Goal: Information Seeking & Learning: Understand process/instructions

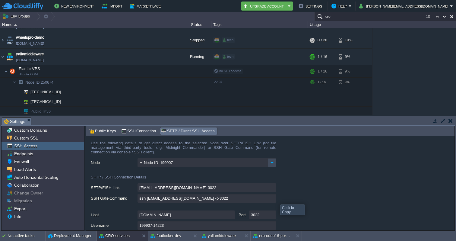
click at [273, 199] on input "ssh [EMAIL_ADDRESS][DOMAIN_NAME] -p 3022" at bounding box center [207, 198] width 139 height 9
click at [272, 199] on input "ssh [EMAIL_ADDRESS][DOMAIN_NAME] -p 3022" at bounding box center [207, 198] width 139 height 9
click at [61, 100] on div at bounding box center [61, 100] width 5 height 5
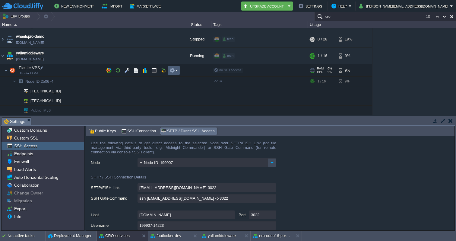
click at [178, 70] on td at bounding box center [174, 70] width 12 height 9
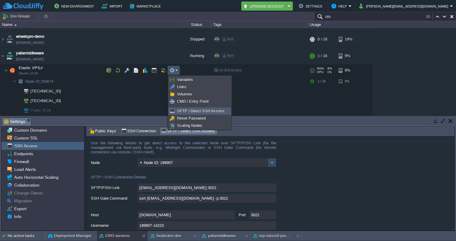
click at [188, 110] on span "SFTP / Direct SSH Access" at bounding box center [200, 111] width 47 height 5
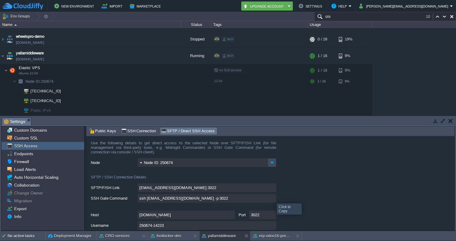
click at [272, 198] on input "ssh [EMAIL_ADDRESS][DOMAIN_NAME] -p 3022" at bounding box center [207, 198] width 139 height 9
type textarea "ssh [EMAIL_ADDRESS][DOMAIN_NAME] -p 3022"
click at [391, 12] on input "cro" at bounding box center [385, 16] width 142 height 9
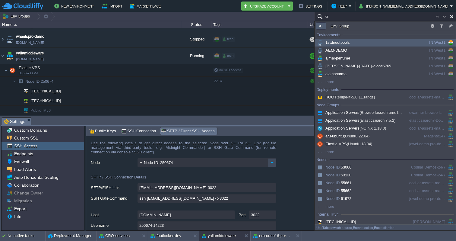
type input "cro"
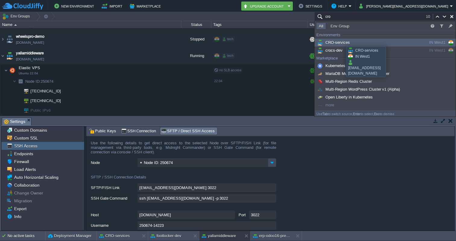
click at [342, 41] on span "CRO-services" at bounding box center [333, 42] width 34 height 5
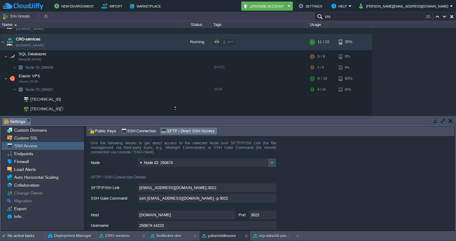
scroll to position [465, 0]
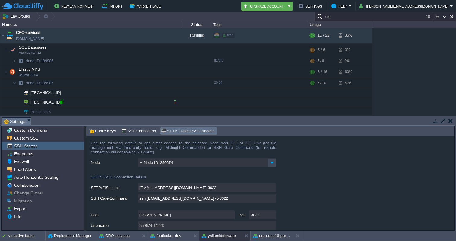
click at [63, 103] on div at bounding box center [61, 101] width 5 height 5
type input "[TECHNICAL_ID]"
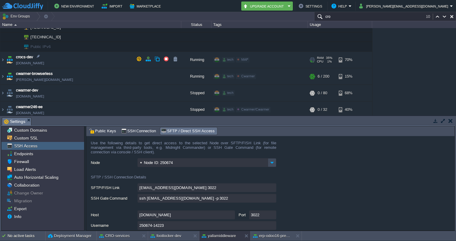
scroll to position [491, 0]
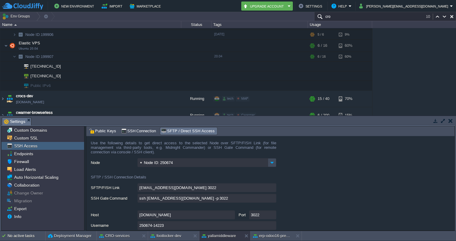
click at [359, 18] on input "cro" at bounding box center [385, 16] width 142 height 9
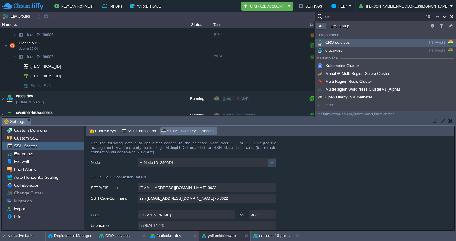
type input "\"
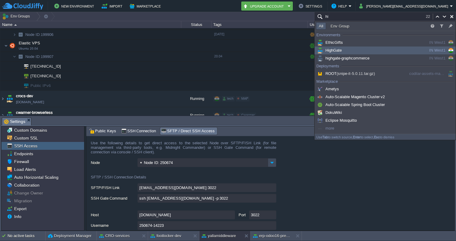
type input "hi"
click at [331, 49] on span "HighGate" at bounding box center [329, 50] width 26 height 5
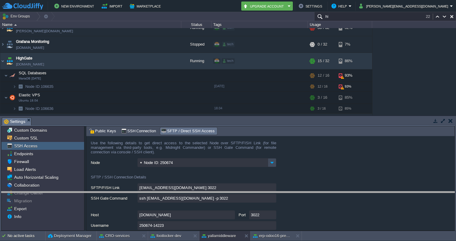
drag, startPoint x: 405, startPoint y: 118, endPoint x: 405, endPoint y: 191, distance: 72.7
click at [405, 191] on body "New Environment Import Marketplace Bonus ₹0.00 Upgrade Account Settings Help [P…" at bounding box center [228, 120] width 456 height 241
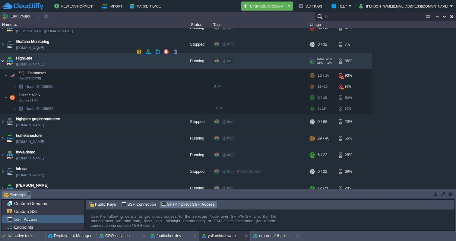
click at [4, 53] on img at bounding box center [2, 61] width 5 height 16
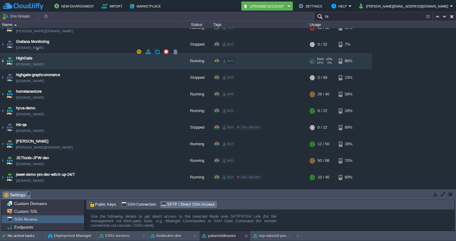
click at [4, 53] on img at bounding box center [2, 61] width 5 height 16
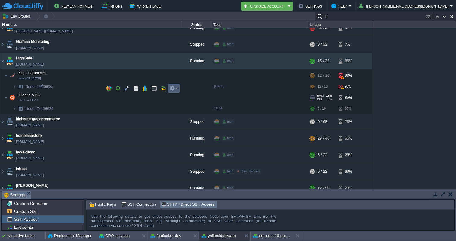
click at [177, 88] on em at bounding box center [173, 87] width 8 height 5
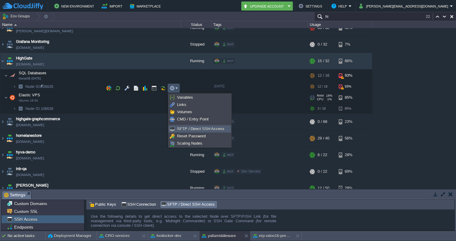
click at [186, 127] on span "SFTP / Direct SSH Access" at bounding box center [200, 128] width 47 height 5
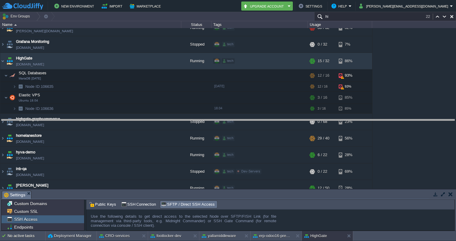
drag, startPoint x: 272, startPoint y: 192, endPoint x: 264, endPoint y: 121, distance: 71.8
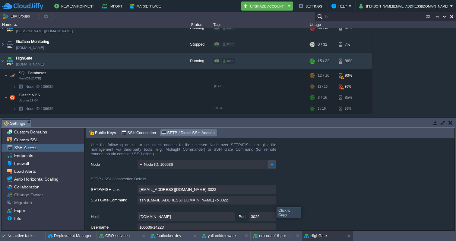
click at [272, 201] on input "ssh [EMAIL_ADDRESS][DOMAIN_NAME] -p 3022" at bounding box center [207, 199] width 139 height 9
type textarea "ssh [EMAIL_ADDRESS][DOMAIN_NAME] -p 3022"
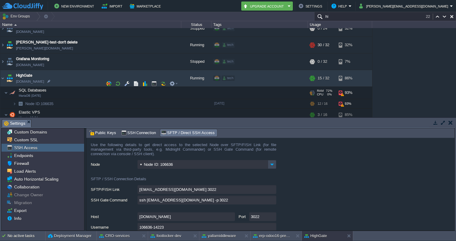
scroll to position [1083, 0]
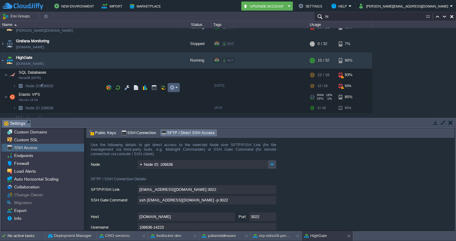
click at [177, 88] on em at bounding box center [173, 87] width 8 height 5
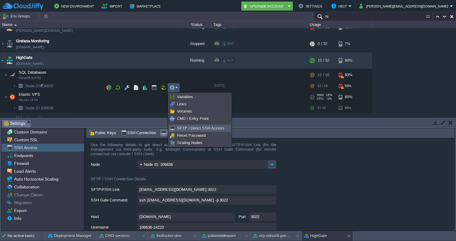
click at [190, 128] on span "SFTP / Direct SSH Access" at bounding box center [200, 128] width 47 height 5
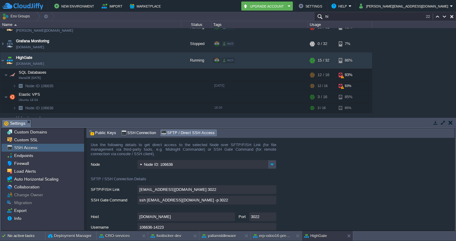
click at [274, 201] on input "ssh [EMAIL_ADDRESS][DOMAIN_NAME] -p 3022" at bounding box center [207, 199] width 139 height 9
click at [400, 77] on div "1stdirectpools [DOMAIN_NAME] Stopped tech + Add to Env Group RAM 0% CPU 0% 0 / …" at bounding box center [228, 72] width 456 height 89
click at [14, 103] on img at bounding box center [15, 107] width 4 height 9
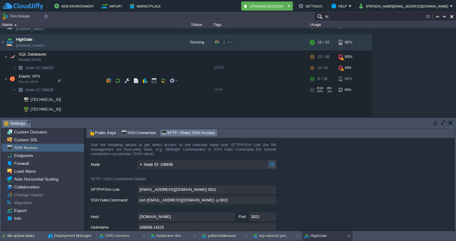
scroll to position [1103, 0]
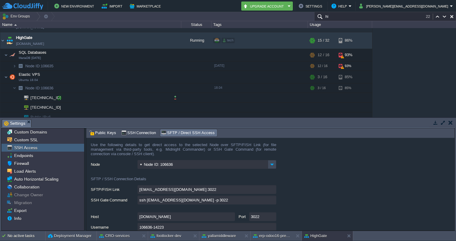
click at [61, 97] on div at bounding box center [59, 97] width 5 height 5
type input "[TECHNICAL_ID]"
